Goal: Check status: Check status

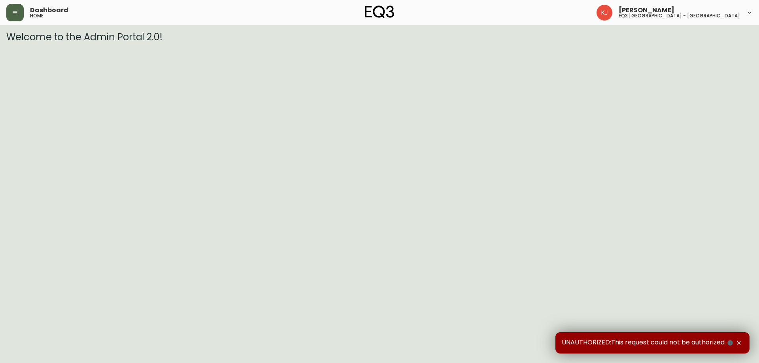
click at [17, 12] on icon "button" at bounding box center [15, 12] width 6 height 6
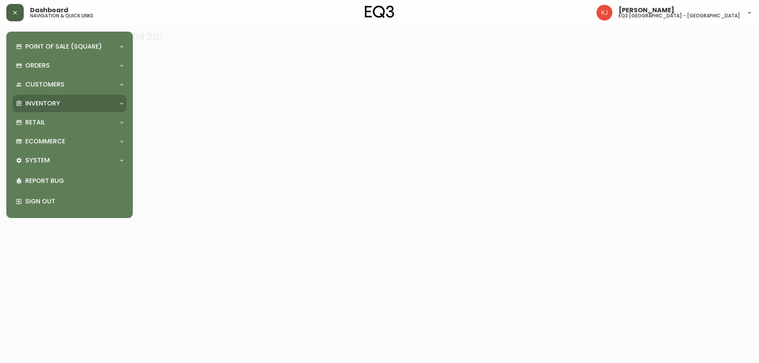
click at [43, 100] on p "Inventory" at bounding box center [42, 103] width 35 height 9
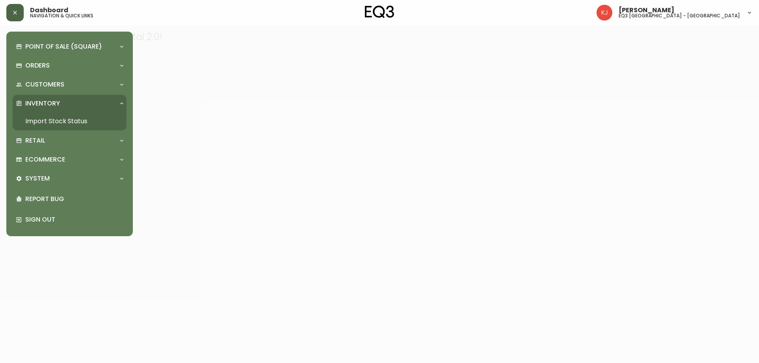
click at [79, 113] on link "Import Stock Status" at bounding box center [70, 121] width 114 height 18
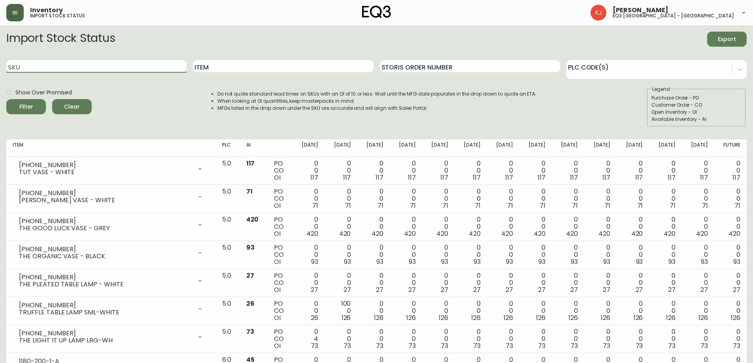
click at [85, 64] on input "SKU" at bounding box center [96, 66] width 180 height 13
type input "TALIA"
click at [6, 99] on button "Filter" at bounding box center [26, 106] width 40 height 15
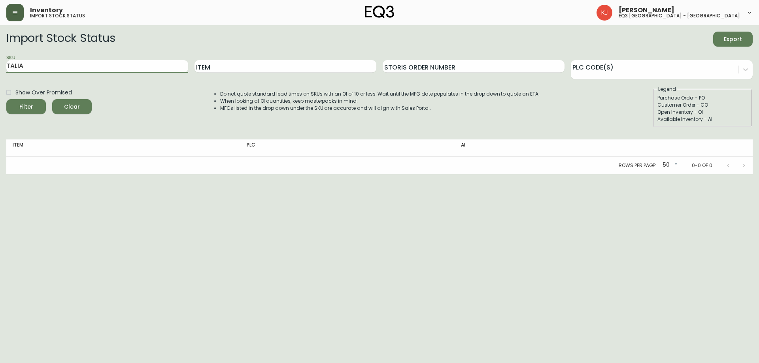
drag, startPoint x: 40, startPoint y: 69, endPoint x: 0, endPoint y: 51, distance: 43.5
click at [0, 51] on main "Import Stock Status Export SKU TALIA Item Storis Order Number PLC Code(s) Show …" at bounding box center [379, 99] width 759 height 149
click at [277, 65] on input "Item" at bounding box center [285, 66] width 182 height 13
type input "TALIA"
click at [6, 99] on button "Filter" at bounding box center [26, 106] width 40 height 15
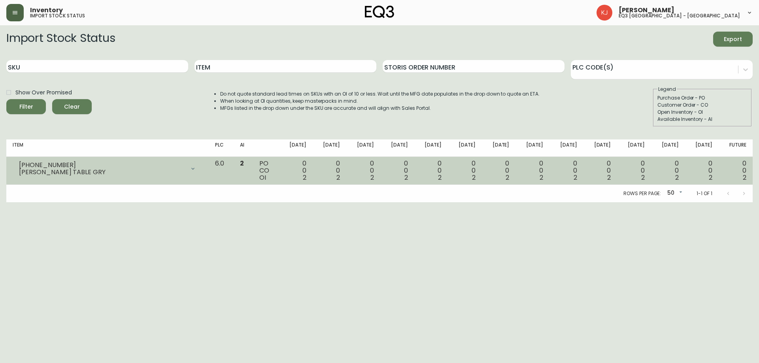
drag, startPoint x: 18, startPoint y: 162, endPoint x: 44, endPoint y: 164, distance: 26.2
click at [44, 164] on div "[PHONE_NUMBER] [PERSON_NAME] TABLE GRY" at bounding box center [108, 168] width 190 height 17
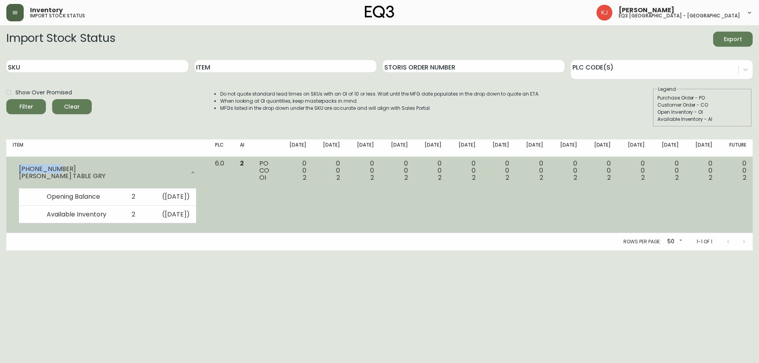
drag, startPoint x: 56, startPoint y: 168, endPoint x: 9, endPoint y: 166, distance: 47.0
click at [9, 166] on td "[PHONE_NUMBER] [PERSON_NAME] TABLE GRY Opening Balance 2 ( [DATE] ) Available I…" at bounding box center [107, 195] width 202 height 77
copy div "[PHONE_NUMBER]"
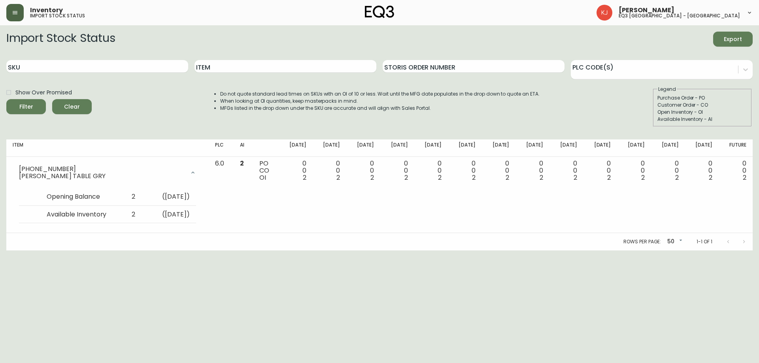
click at [331, 251] on html "Inventory import stock status [PERSON_NAME] eq3 [GEOGRAPHIC_DATA] - [GEOGRAPHIC…" at bounding box center [379, 125] width 759 height 251
drag, startPoint x: 78, startPoint y: 72, endPoint x: 34, endPoint y: 138, distance: 80.0
click at [72, 70] on input "SKU" at bounding box center [97, 66] width 182 height 13
paste input "[PHONE_NUMBER]"
type input "[PHONE_NUMBER]"
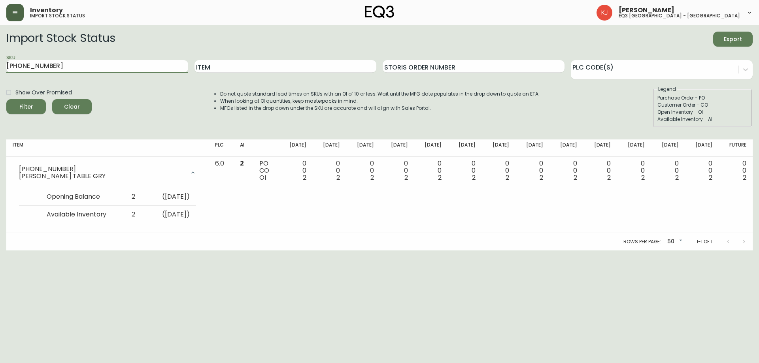
click at [6, 99] on button "Filter" at bounding box center [26, 106] width 40 height 15
